Goal: Task Accomplishment & Management: Manage account settings

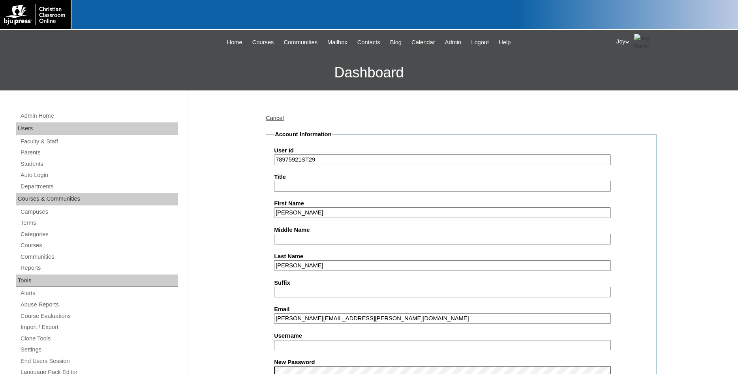
select select
click at [32, 154] on link "Parents" at bounding box center [99, 153] width 158 height 10
click at [37, 138] on div "Admin Home Users Faculty & Staff Parents Students Auto Login Departments Course…" at bounding box center [98, 366] width 172 height 510
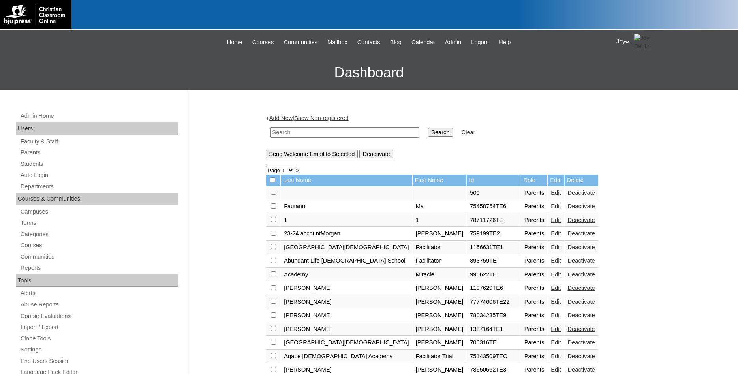
click at [30, 156] on link "Parents" at bounding box center [99, 153] width 158 height 10
click at [330, 129] on input "text" at bounding box center [344, 132] width 149 height 11
click at [37, 155] on link "Parents" at bounding box center [99, 153] width 158 height 10
click at [309, 134] on input "text" at bounding box center [344, 132] width 149 height 11
paste input "jkemp.dayspringschool@gmail.com"
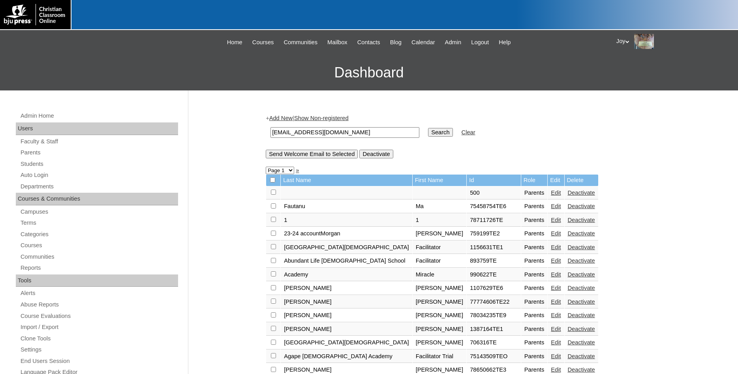
type input "jkemp.dayspringschool@gmail.com"
click at [428, 130] on input "Search" at bounding box center [440, 132] width 24 height 9
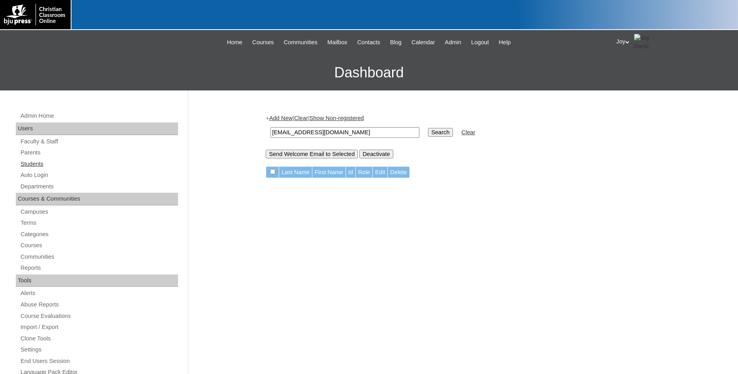
click at [33, 163] on link "Students" at bounding box center [99, 164] width 158 height 10
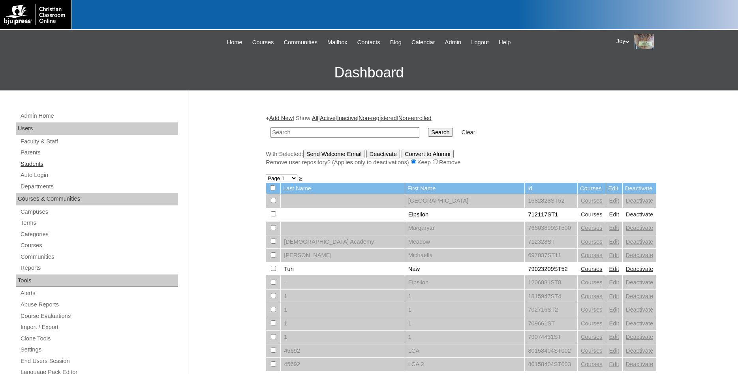
click at [37, 155] on link "Parents" at bounding box center [99, 153] width 158 height 10
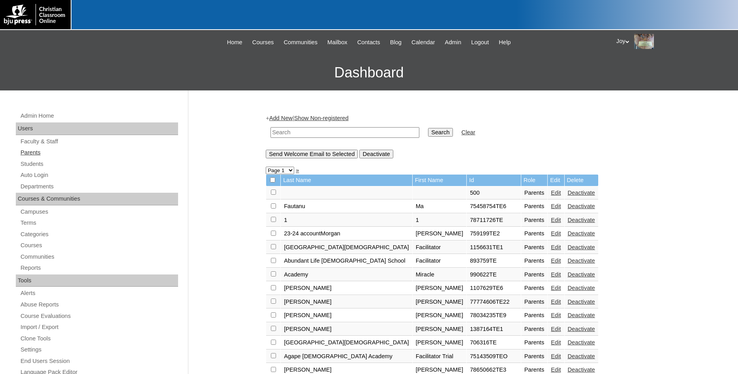
click at [26, 153] on link "Parents" at bounding box center [99, 153] width 158 height 10
click at [336, 127] on input "text" at bounding box center [344, 132] width 149 height 11
click at [290, 134] on input "text" at bounding box center [344, 132] width 149 height 11
click at [296, 130] on input "text" at bounding box center [344, 132] width 149 height 11
click at [293, 133] on input "text" at bounding box center [344, 132] width 149 height 11
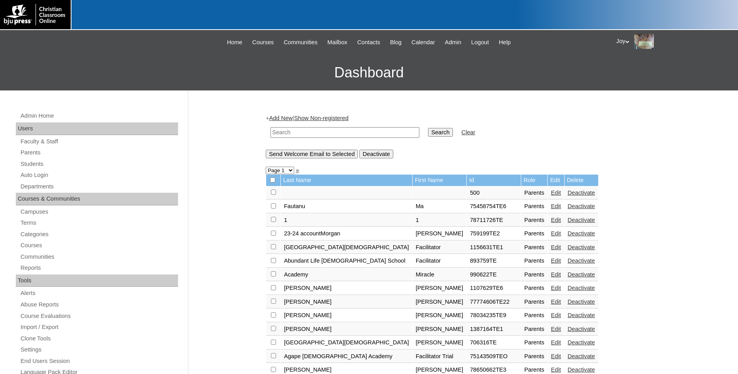
click at [293, 133] on input "text" at bounding box center [344, 132] width 149 height 11
paste input "75186000"
type input "75186000"
click at [440, 130] on td "Search" at bounding box center [440, 132] width 32 height 19
click at [435, 131] on input "Search" at bounding box center [440, 132] width 24 height 9
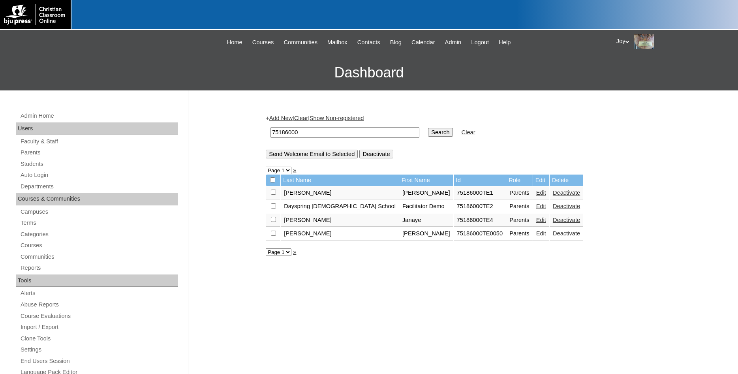
click at [274, 195] on input "checkbox" at bounding box center [273, 191] width 5 height 5
checkbox input "true"
click at [536, 223] on link "Edit" at bounding box center [541, 220] width 10 height 6
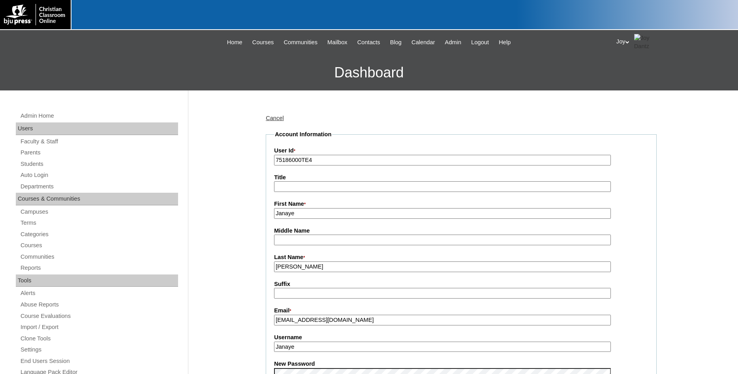
drag, startPoint x: 372, startPoint y: 319, endPoint x: 288, endPoint y: 319, distance: 84.5
click at [277, 322] on input "[EMAIL_ADDRESS][DOMAIN_NAME]" at bounding box center [442, 320] width 337 height 11
drag, startPoint x: 364, startPoint y: 321, endPoint x: 267, endPoint y: 319, distance: 97.1
click at [274, 319] on input "[EMAIL_ADDRESS][DOMAIN_NAME]" at bounding box center [442, 320] width 337 height 11
paste input "75186000"
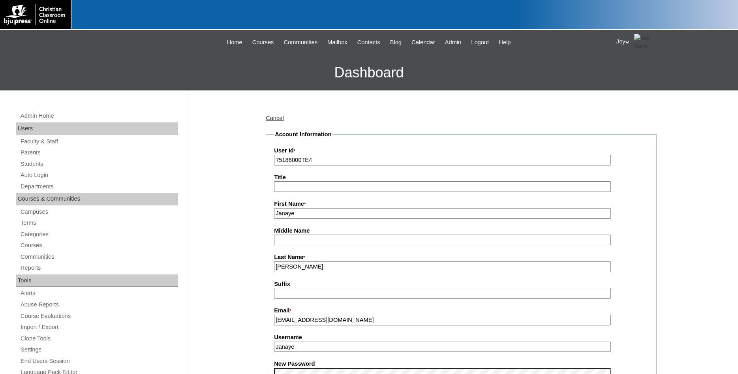
type input "75186000"
drag, startPoint x: 318, startPoint y: 323, endPoint x: 170, endPoint y: 317, distance: 148.5
click at [274, 317] on input "75186000" at bounding box center [442, 320] width 337 height 11
click at [311, 319] on input "Email *" at bounding box center [442, 320] width 337 height 11
paste input "[EMAIL_ADDRESS][DOMAIN_NAME]"
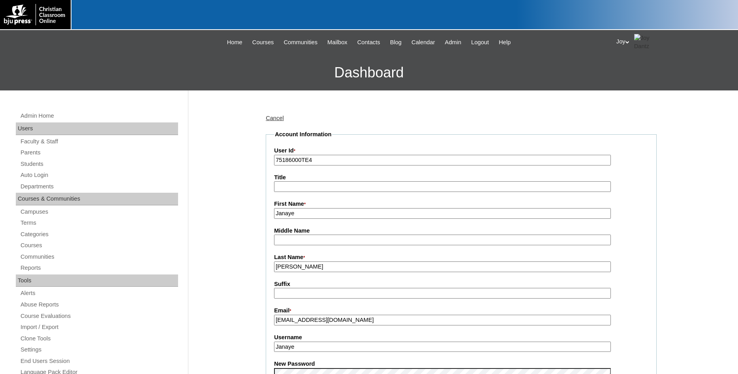
type input "[EMAIL_ADDRESS][DOMAIN_NAME]"
drag, startPoint x: 319, startPoint y: 346, endPoint x: 211, endPoint y: 344, distance: 108.2
click at [274, 344] on input "Janaye" at bounding box center [442, 346] width 337 height 11
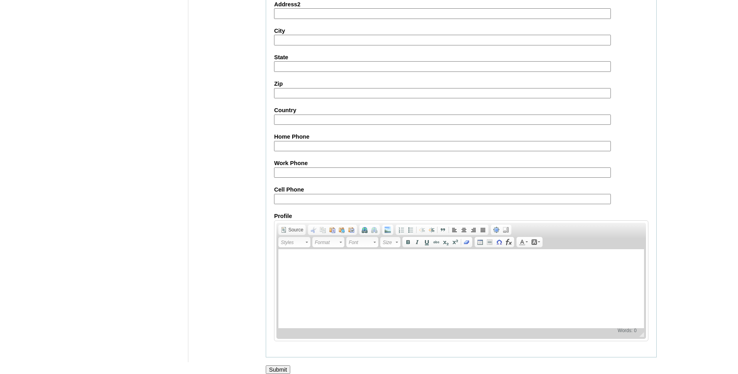
scroll to position [667, 0]
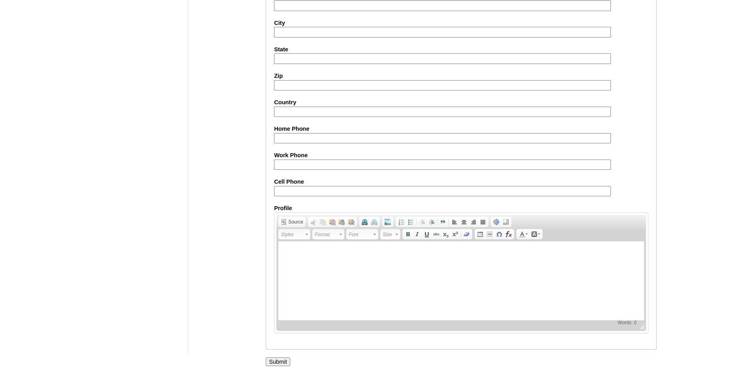
click at [283, 359] on input "Submit" at bounding box center [278, 361] width 24 height 9
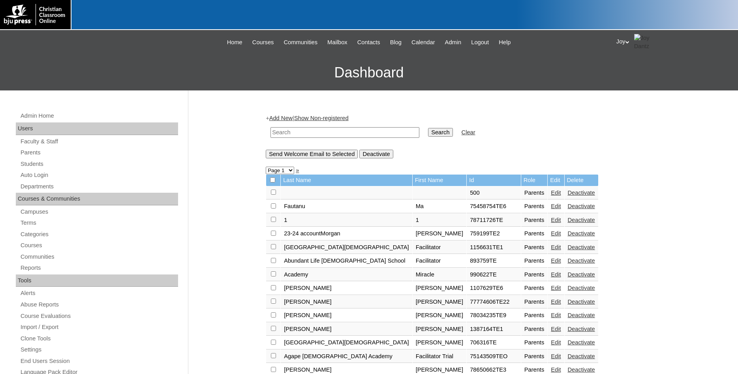
paste input "[EMAIL_ADDRESS][DOMAIN_NAME]"
type input "jkemp.dayspringschool@gmail.com"
click at [428, 129] on input "Search" at bounding box center [440, 132] width 24 height 9
click at [428, 134] on input "Search" at bounding box center [440, 132] width 24 height 9
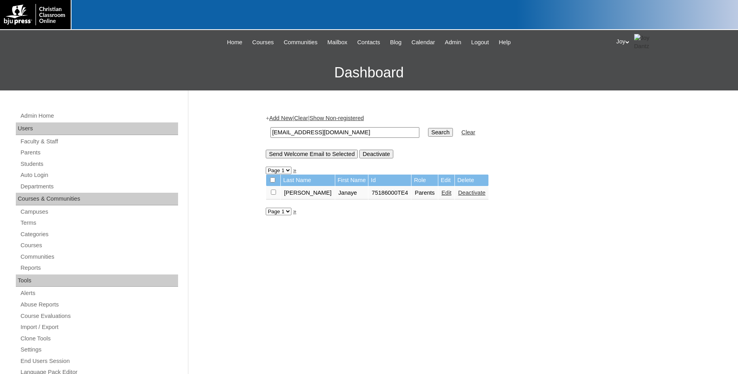
click at [272, 195] on input "checkbox" at bounding box center [273, 191] width 5 height 5
checkbox input "true"
click at [301, 152] on input "Send Welcome Email to Selected" at bounding box center [312, 154] width 92 height 9
